Goal: Task Accomplishment & Management: Complete application form

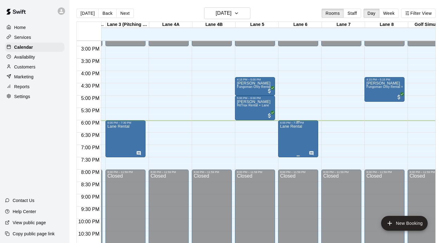
click at [306, 139] on div "Lane Rental" at bounding box center [298, 245] width 36 height 243
click at [327, 132] on div at bounding box center [222, 121] width 444 height 243
click at [22, 35] on p "Services" at bounding box center [22, 37] width 17 height 6
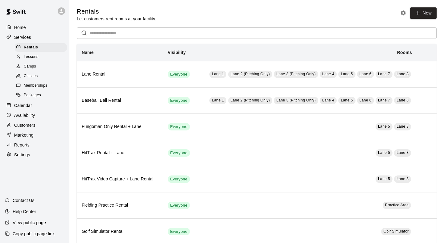
click at [30, 83] on span "Memberships" at bounding box center [35, 86] width 23 height 6
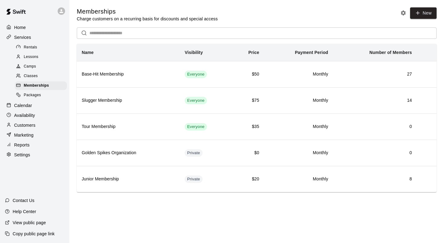
click at [26, 105] on p "Calendar" at bounding box center [23, 105] width 18 height 6
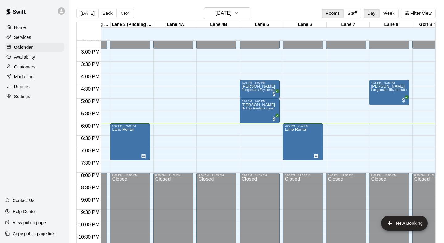
scroll to position [362, 113]
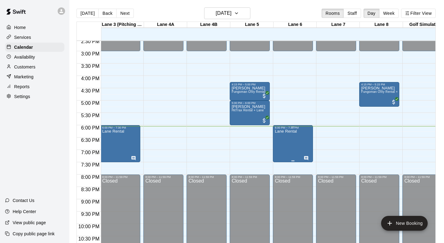
click at [320, 121] on div at bounding box center [222, 121] width 444 height 243
click at [243, 14] on button "[DATE]" at bounding box center [227, 13] width 46 height 12
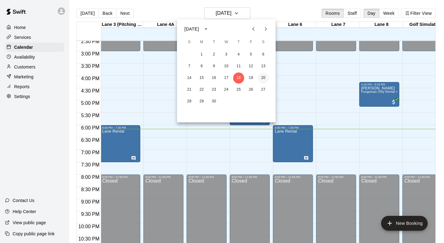
click at [261, 76] on button "20" at bounding box center [263, 77] width 11 height 11
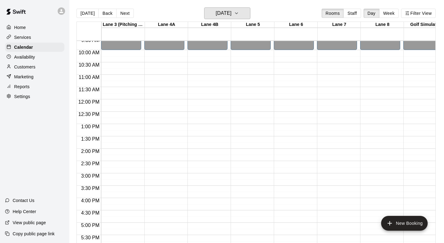
scroll to position [240, 129]
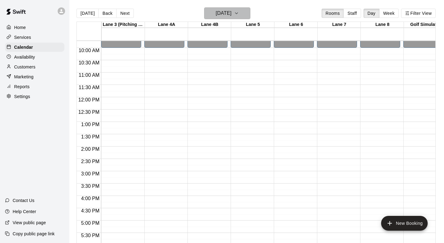
click at [239, 11] on icon "button" at bounding box center [236, 13] width 5 height 7
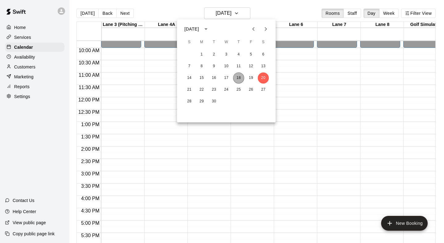
click at [240, 80] on button "18" at bounding box center [238, 77] width 11 height 11
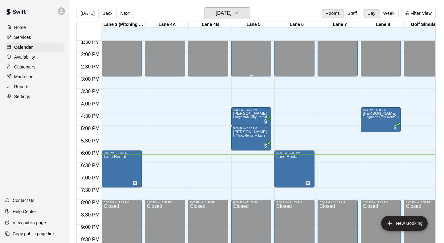
scroll to position [334, 129]
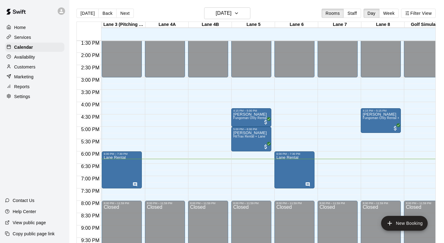
click at [36, 56] on div "Availability" at bounding box center [35, 56] width 60 height 9
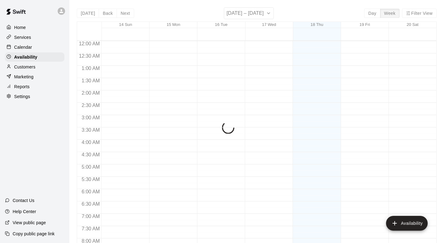
scroll to position [383, 0]
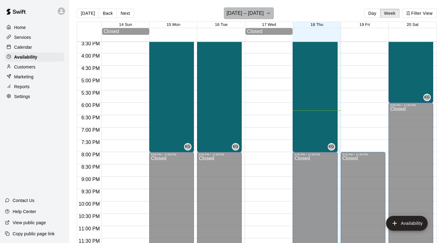
click at [271, 13] on icon "button" at bounding box center [268, 13] width 5 height 7
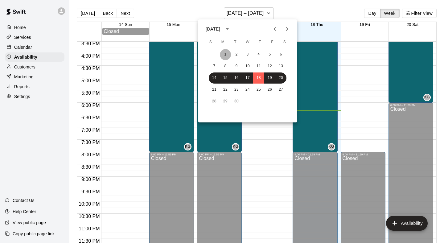
click at [226, 56] on button "1" at bounding box center [225, 54] width 11 height 11
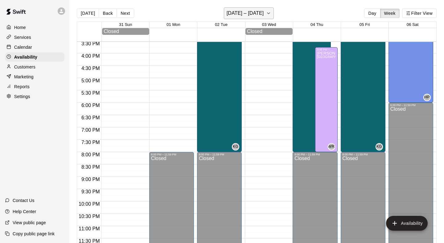
click at [271, 11] on icon "button" at bounding box center [268, 13] width 5 height 7
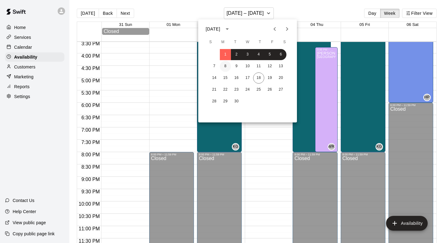
click at [226, 66] on button "8" at bounding box center [225, 66] width 11 height 11
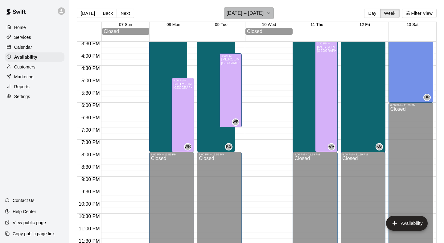
click at [271, 15] on icon "button" at bounding box center [268, 13] width 5 height 7
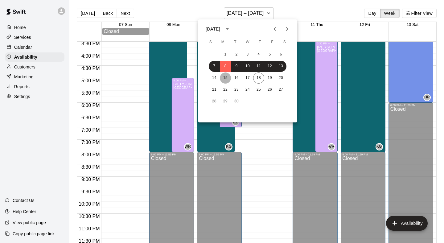
click at [226, 76] on button "15" at bounding box center [225, 77] width 11 height 11
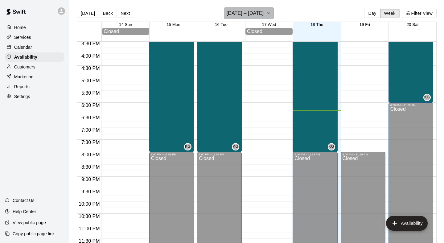
click at [270, 13] on icon "button" at bounding box center [268, 13] width 5 height 7
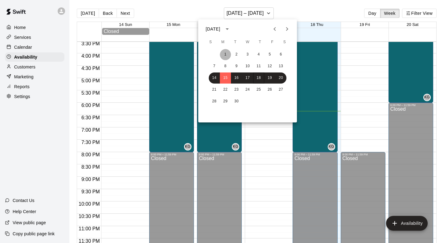
click at [224, 52] on button "1" at bounding box center [225, 54] width 11 height 11
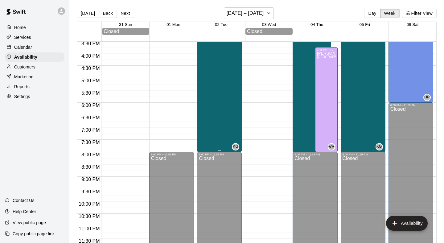
click at [226, 80] on div "[PERSON_NAME] [PERSON_NAME] 5 KG" at bounding box center [219, 154] width 41 height 243
click at [248, 80] on div at bounding box center [222, 121] width 444 height 243
click at [219, 88] on div "[PERSON_NAME] [PERSON_NAME] 5" at bounding box center [216, 154] width 34 height 243
click at [205, 54] on icon "delete" at bounding box center [205, 54] width 4 height 6
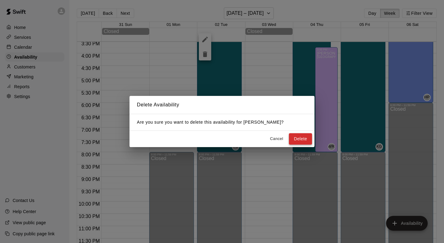
click at [304, 139] on button "Delete" at bounding box center [300, 138] width 23 height 11
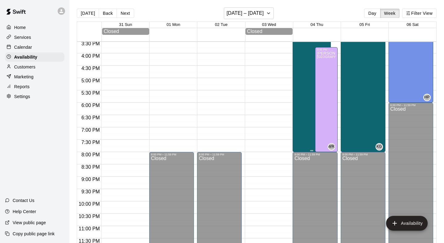
click at [301, 97] on div "[PERSON_NAME] [PERSON_NAME] 5" at bounding box center [311, 154] width 34 height 243
click at [301, 50] on button "delete" at bounding box center [301, 54] width 12 height 12
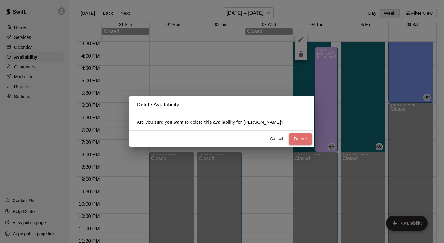
click at [299, 136] on button "Delete" at bounding box center [300, 138] width 23 height 11
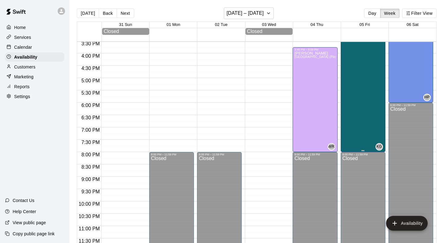
click at [358, 88] on div "[PERSON_NAME] [PERSON_NAME] 5" at bounding box center [360, 154] width 34 height 243
click at [349, 57] on icon "delete" at bounding box center [349, 54] width 4 height 6
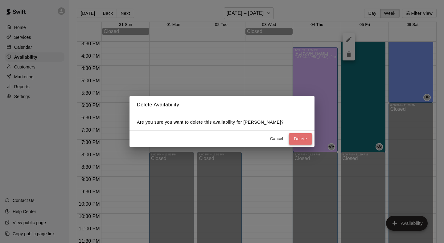
click at [302, 138] on button "Delete" at bounding box center [300, 138] width 23 height 11
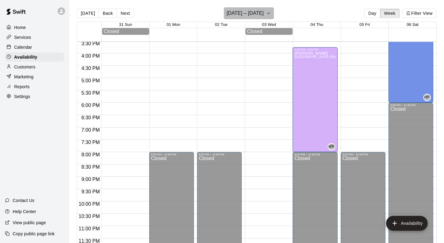
click at [274, 14] on button "[DATE] – [DATE]" at bounding box center [249, 13] width 50 height 12
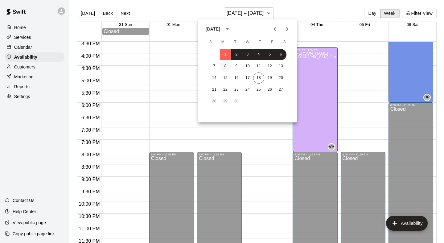
click at [227, 67] on button "8" at bounding box center [225, 66] width 11 height 11
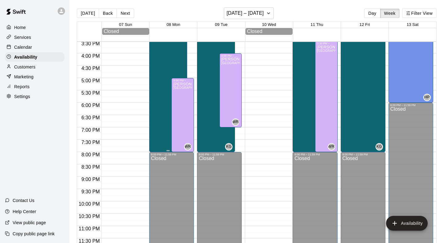
click at [174, 64] on div "[PERSON_NAME] [PERSON_NAME] 5" at bounding box center [168, 154] width 34 height 243
click at [157, 54] on icon "delete" at bounding box center [157, 54] width 4 height 6
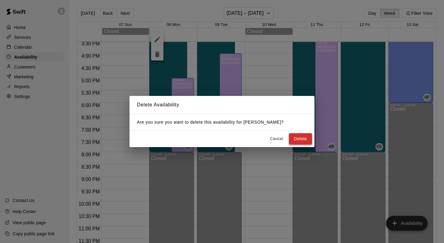
click at [304, 141] on button "Delete" at bounding box center [300, 138] width 23 height 11
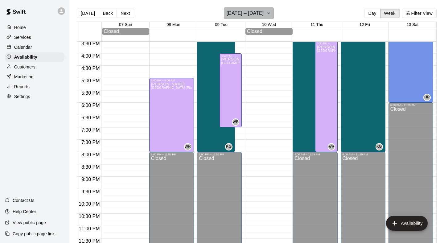
click at [270, 11] on icon "button" at bounding box center [268, 13] width 5 height 7
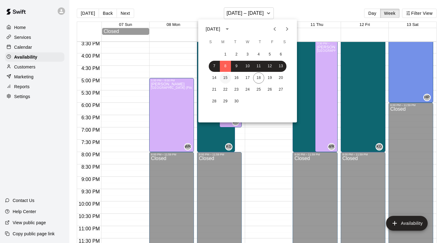
click at [224, 76] on button "15" at bounding box center [225, 77] width 11 height 11
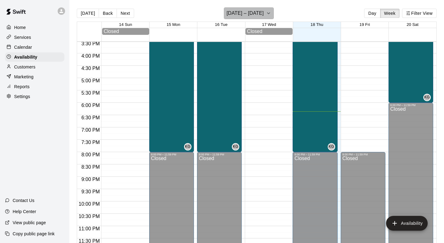
click at [274, 13] on button "[DATE] – [DATE]" at bounding box center [249, 13] width 50 height 12
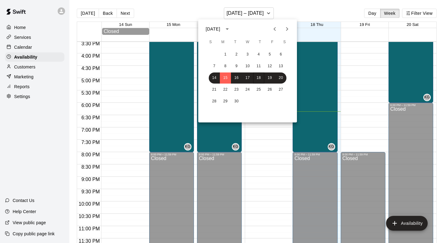
click at [352, 65] on div at bounding box center [222, 121] width 444 height 243
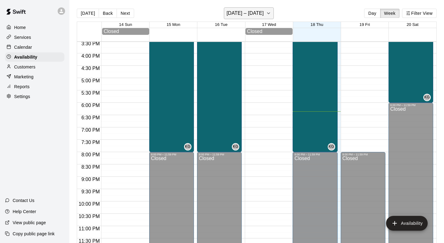
click at [268, 13] on icon "button" at bounding box center [268, 13] width 5 height 7
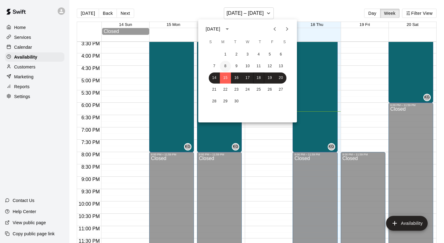
click at [224, 64] on button "8" at bounding box center [225, 66] width 11 height 11
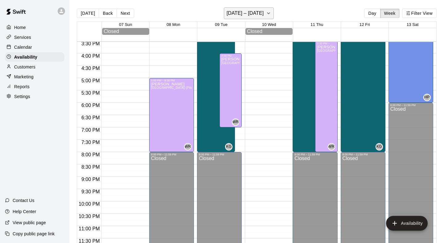
click at [269, 15] on icon "button" at bounding box center [268, 13] width 5 height 7
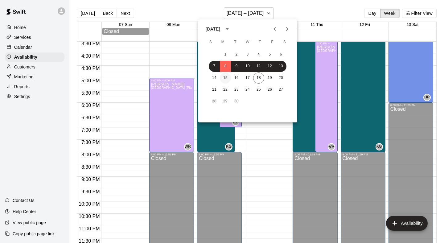
click at [225, 78] on button "15" at bounding box center [225, 77] width 11 height 11
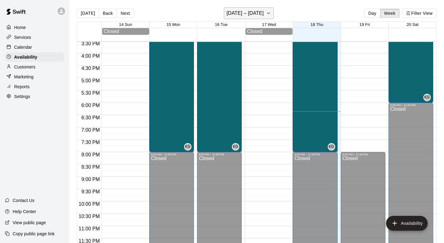
click at [271, 11] on icon "button" at bounding box center [268, 13] width 5 height 7
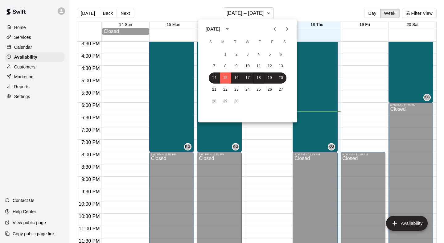
click at [193, 10] on div at bounding box center [222, 121] width 444 height 243
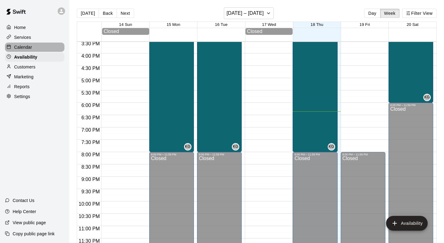
click at [47, 44] on div "Calendar" at bounding box center [35, 47] width 60 height 9
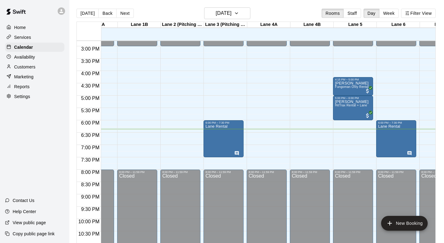
scroll to position [363, 28]
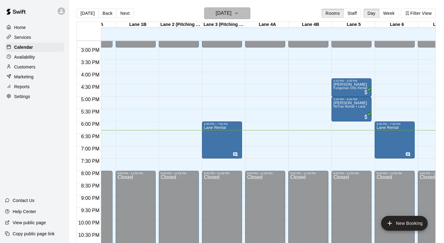
click at [239, 14] on icon "button" at bounding box center [236, 13] width 5 height 7
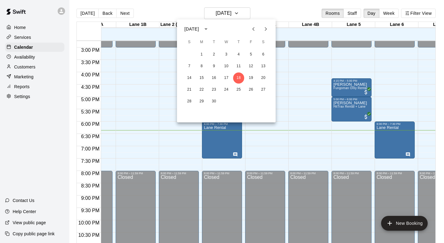
click at [280, 64] on div at bounding box center [222, 121] width 444 height 243
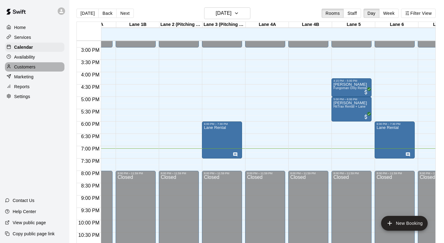
click at [33, 64] on p "Customers" at bounding box center [24, 67] width 21 height 6
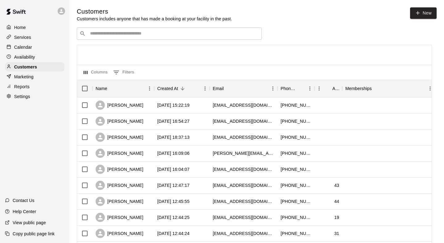
click at [205, 36] on input "Search customers by name or email" at bounding box center [173, 34] width 171 height 6
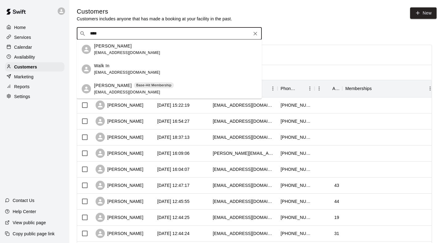
type input "****"
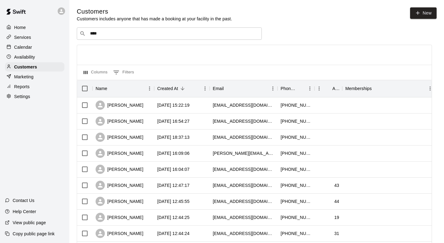
click at [256, 33] on icon "Clear" at bounding box center [255, 34] width 4 height 4
click at [420, 13] on icon at bounding box center [418, 13] width 6 height 6
select select "**"
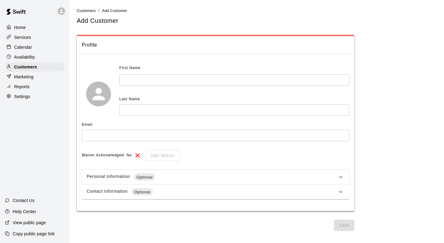
click at [341, 190] on icon at bounding box center [340, 191] width 7 height 7
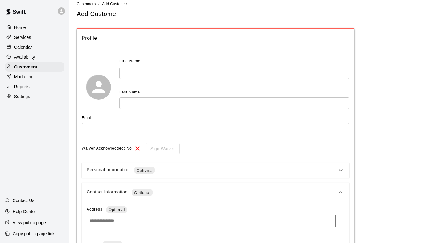
scroll to position [0, 0]
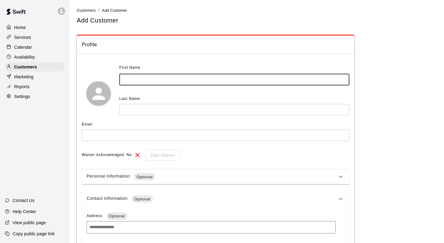
click at [43, 46] on div "Calendar" at bounding box center [35, 47] width 60 height 9
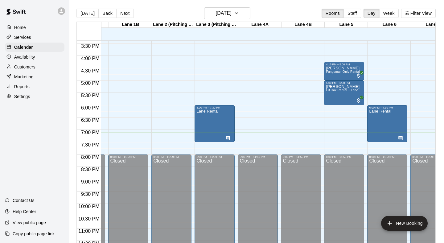
scroll to position [380, 36]
